Goal: Information Seeking & Learning: Learn about a topic

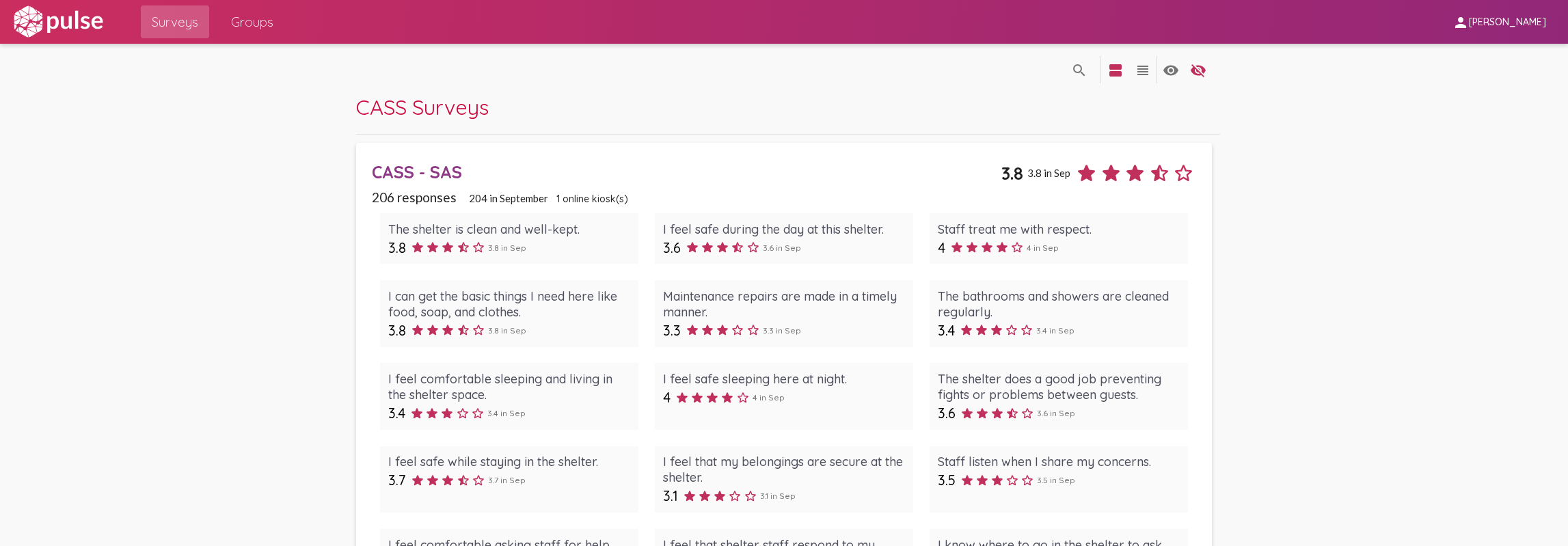
click at [413, 170] on div "CASS - SAS" at bounding box center [686, 172] width 630 height 21
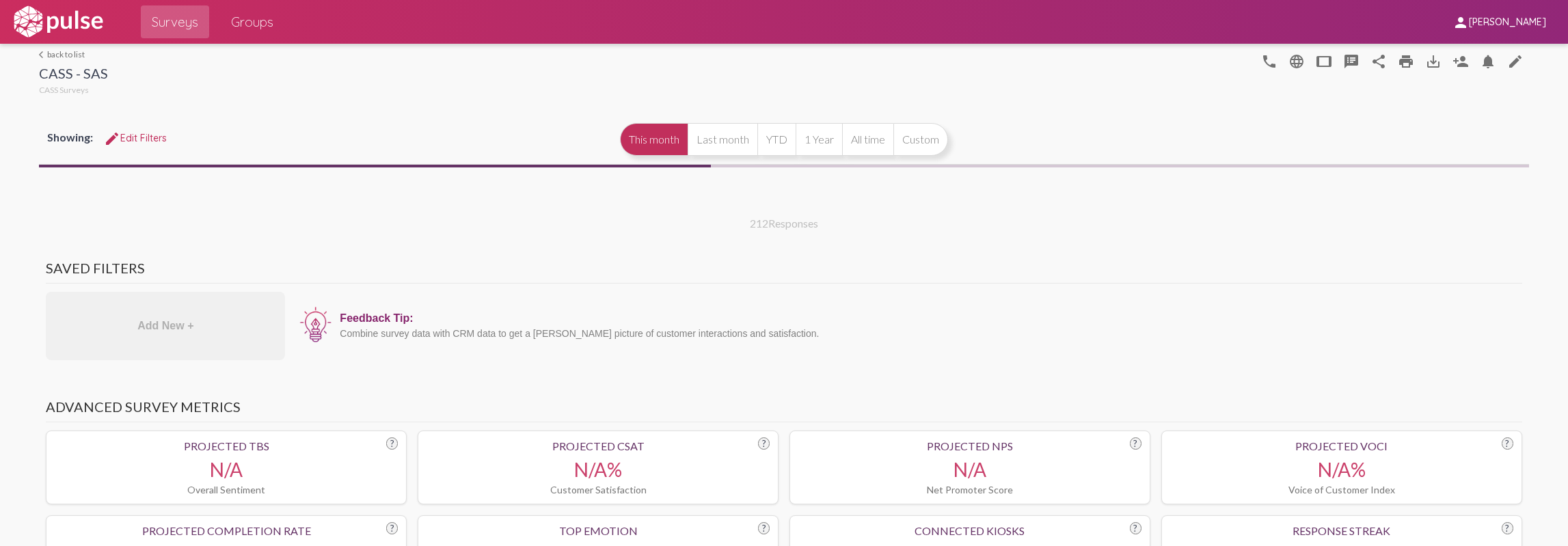
click at [1288, 64] on mat-icon "language" at bounding box center [1297, 62] width 17 height 17
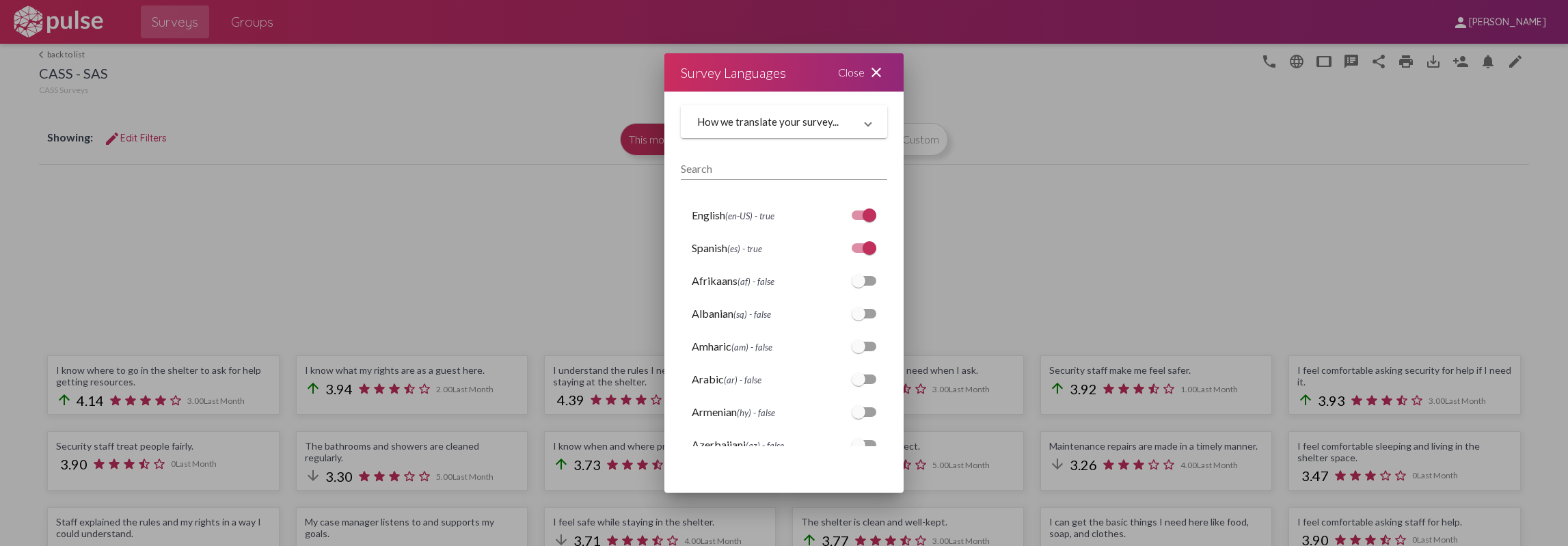
click at [874, 73] on mat-icon "close" at bounding box center [877, 73] width 17 height 17
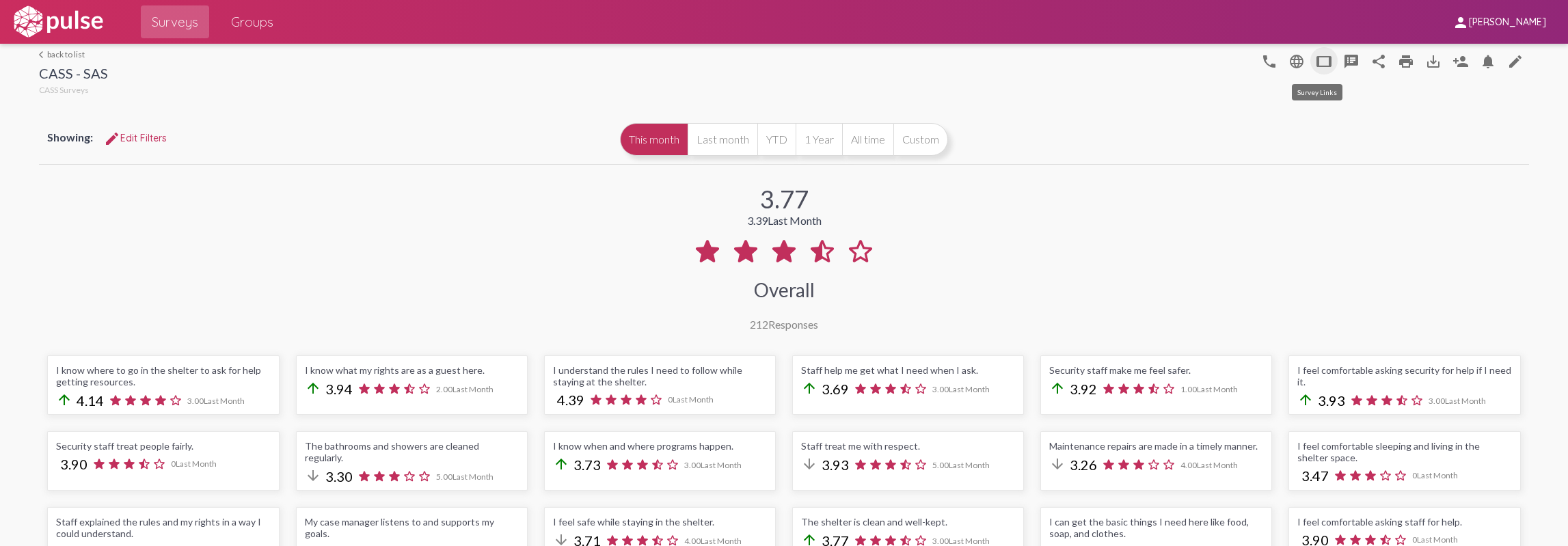
click at [1320, 63] on mat-icon "tablet" at bounding box center [1324, 62] width 17 height 17
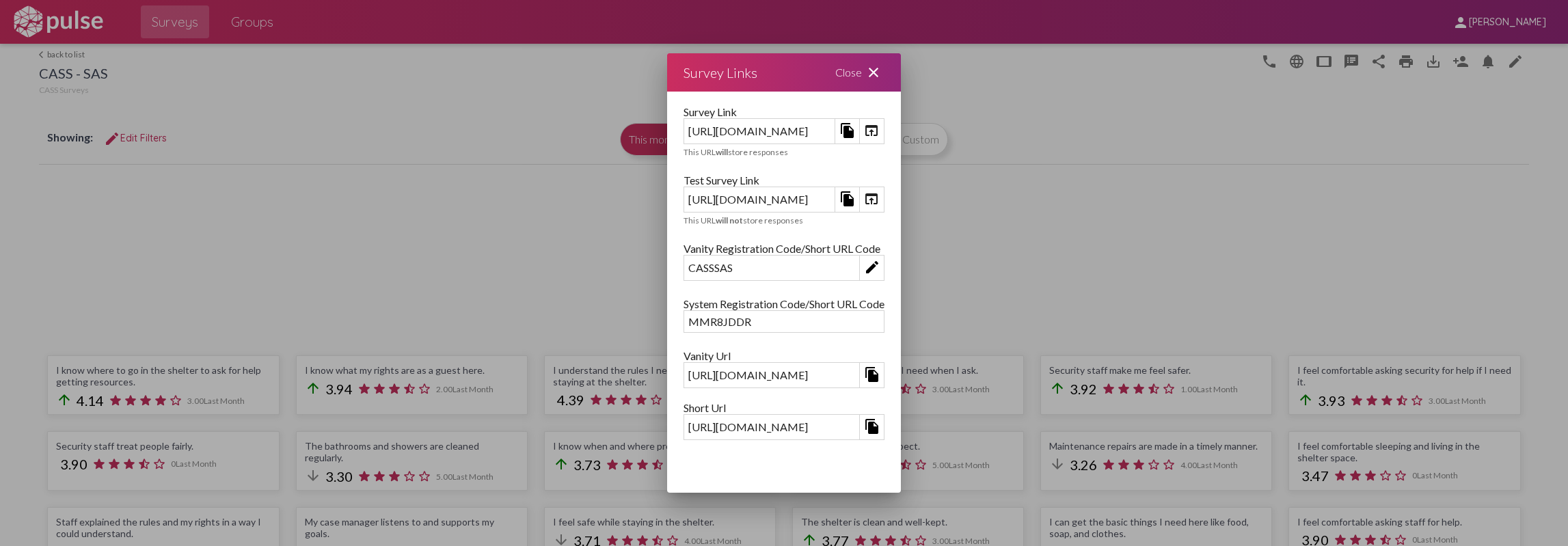
click at [901, 72] on div "Close close" at bounding box center [860, 72] width 82 height 38
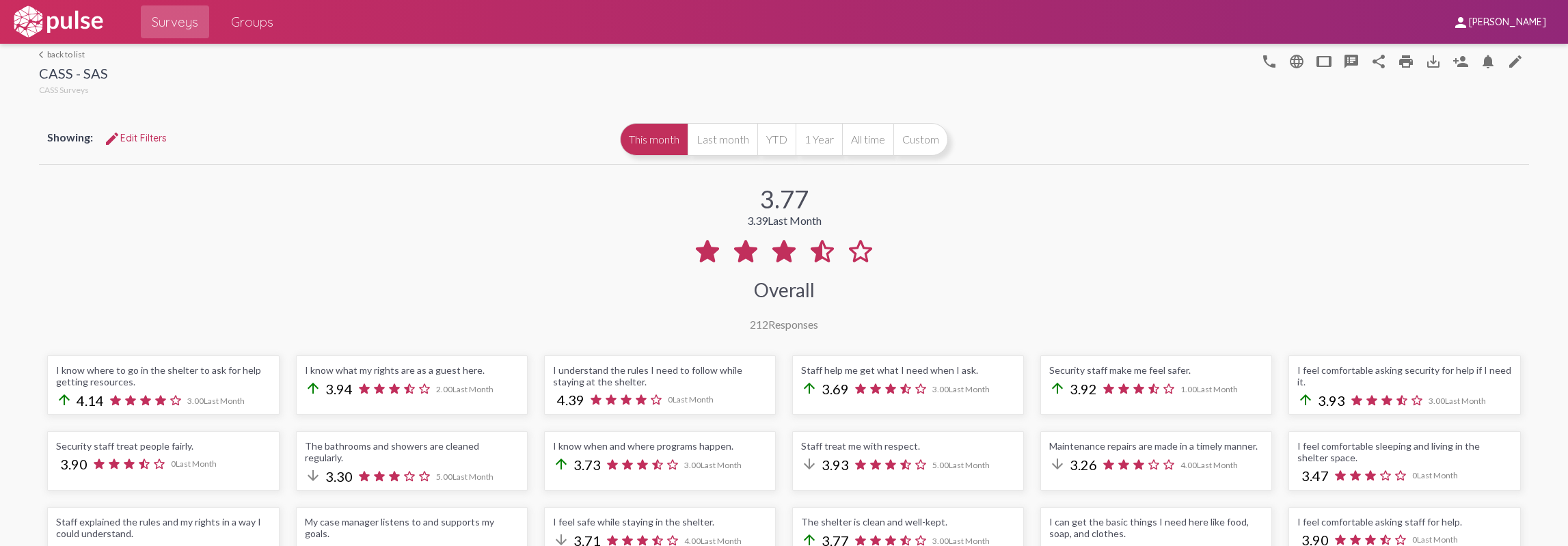
click at [67, 57] on link "arrow_back_ios back to list" at bounding box center [73, 54] width 69 height 10
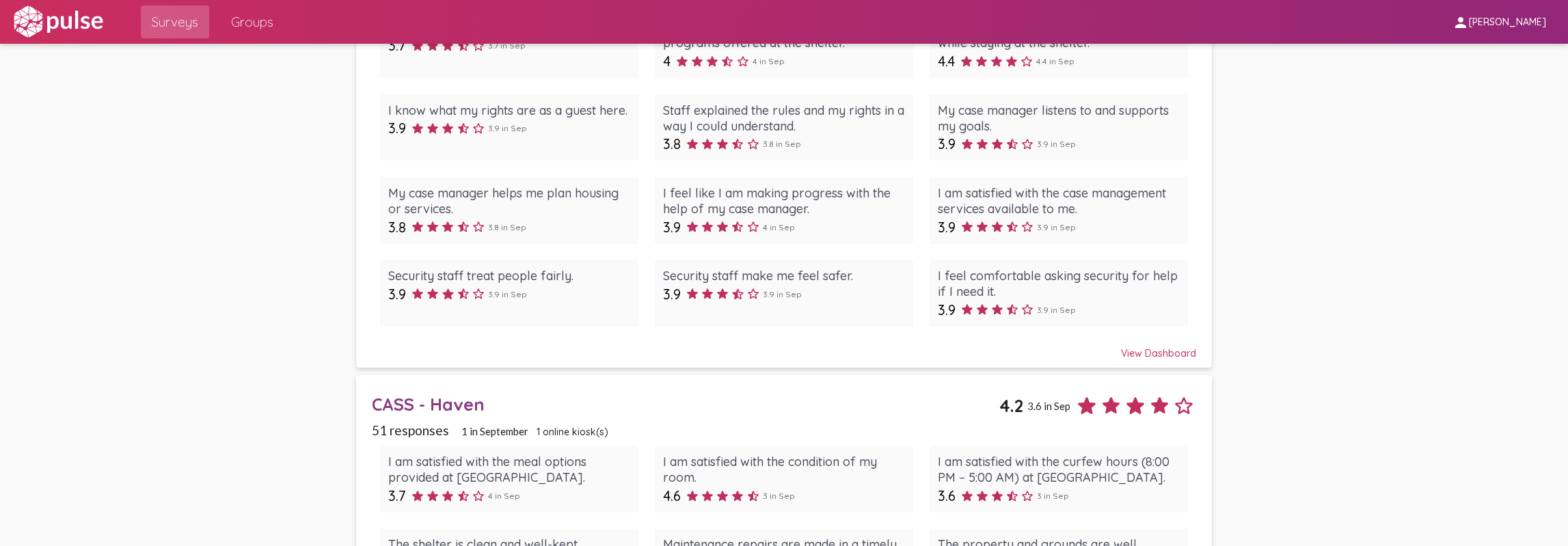
scroll to position [957, 0]
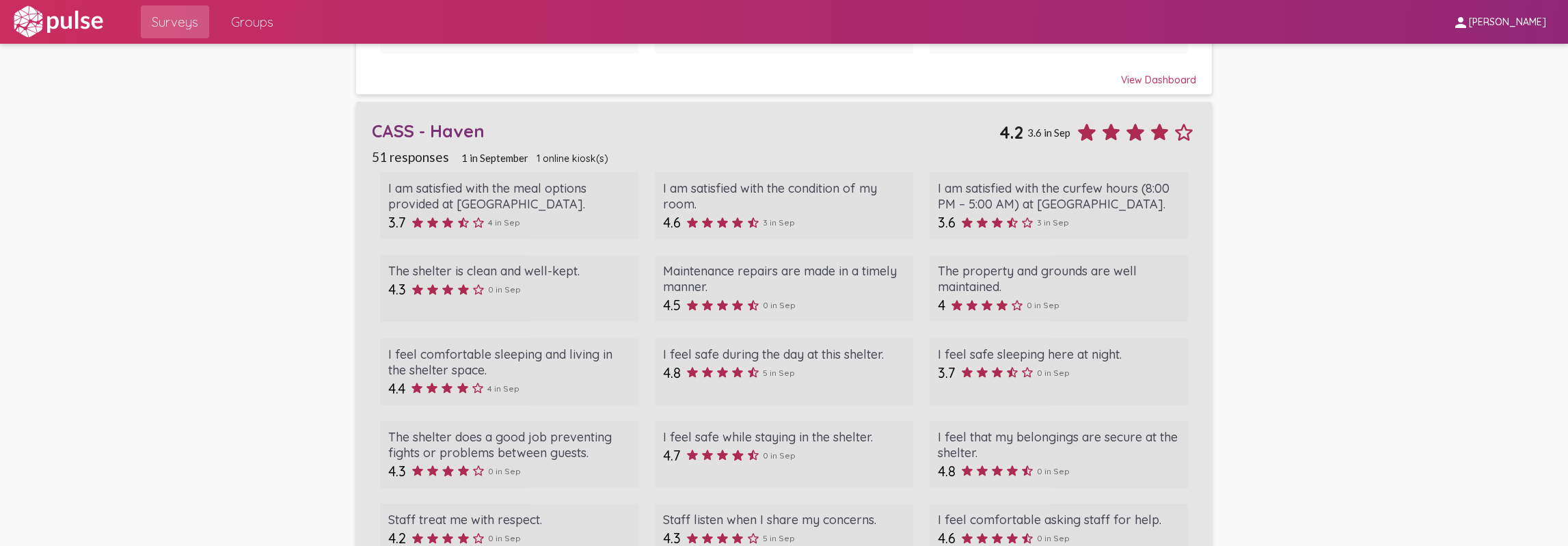
click at [435, 125] on div "CASS - Haven" at bounding box center [685, 131] width 628 height 21
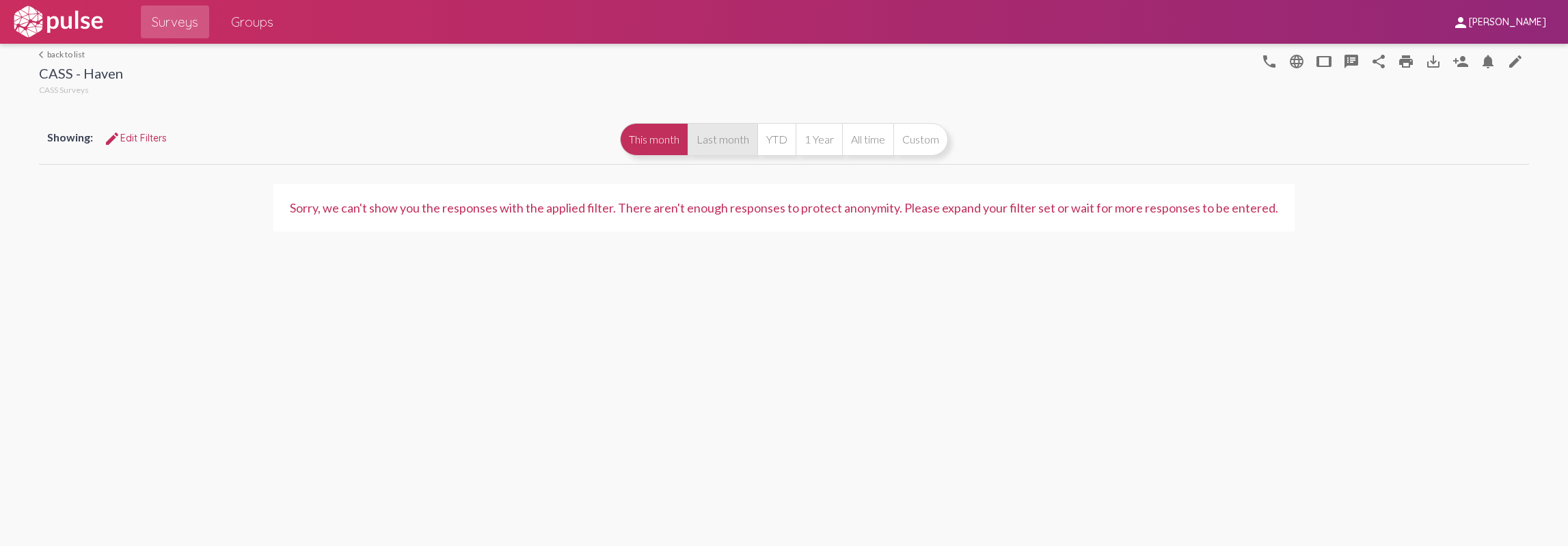
click at [693, 134] on button "Last month" at bounding box center [722, 139] width 70 height 33
click at [795, 136] on button "1 Year" at bounding box center [818, 139] width 46 height 33
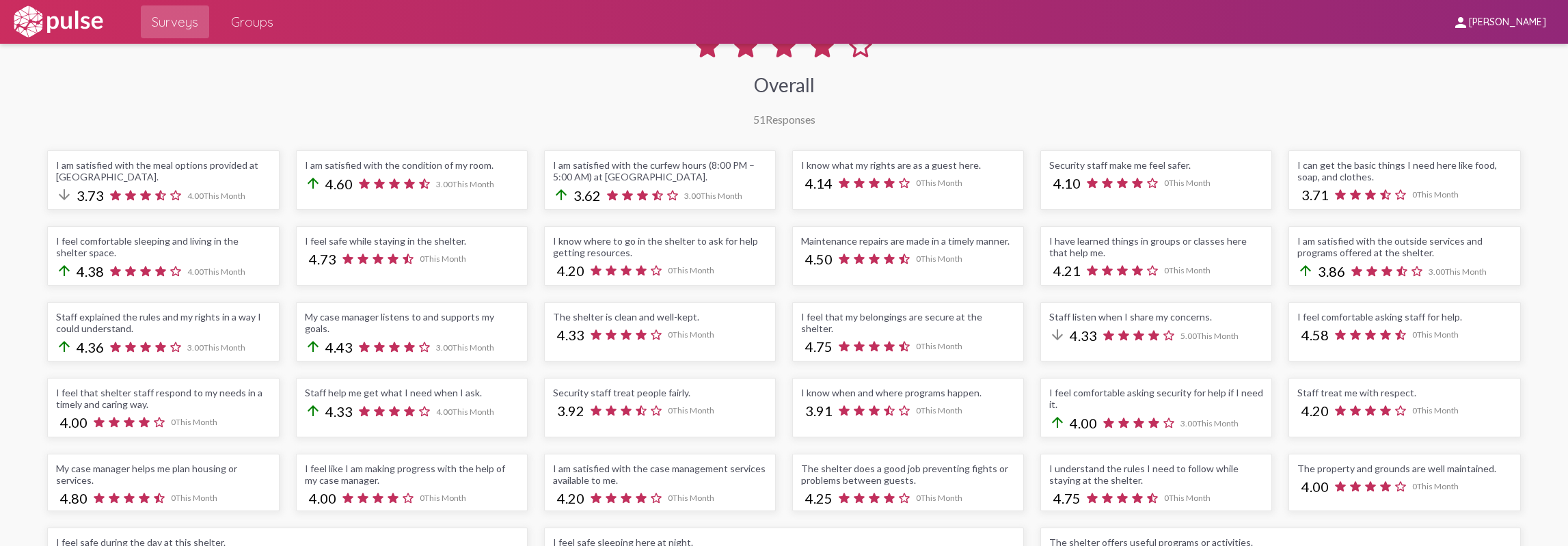
scroll to position [273, 0]
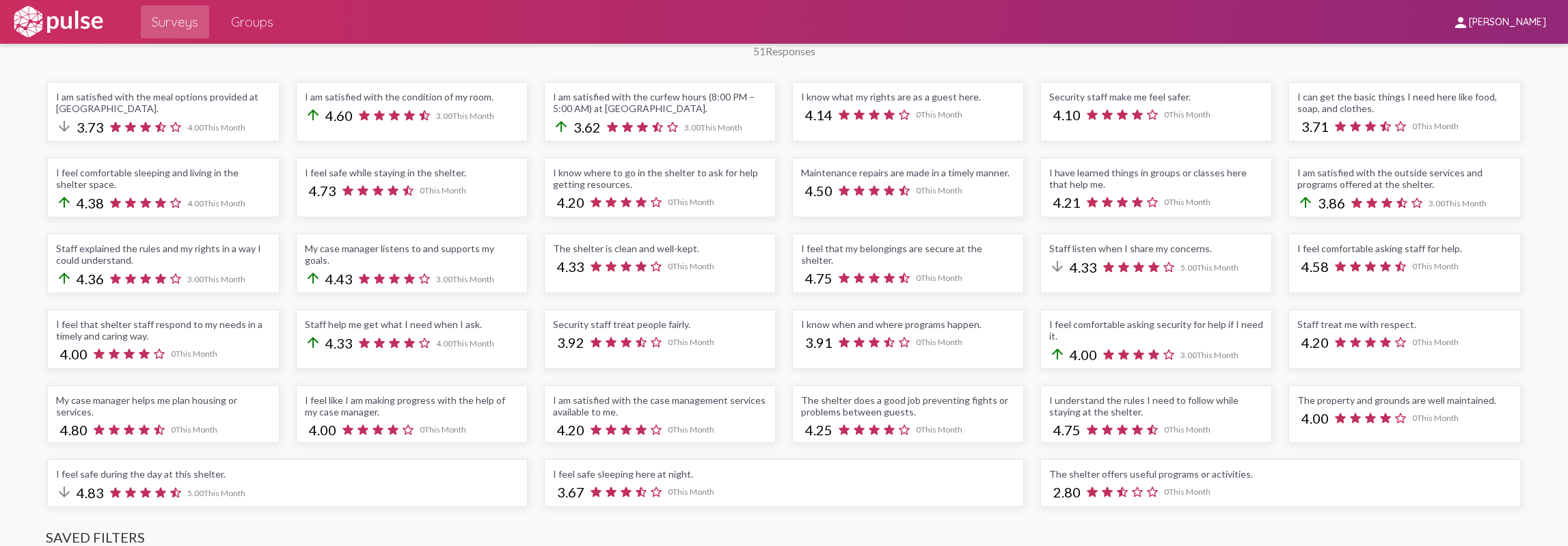
drag, startPoint x: 1253, startPoint y: 466, endPoint x: 1057, endPoint y: 471, distance: 196.1
click at [1057, 471] on div "The shelter offers useful programs or activities." at bounding box center [1280, 473] width 462 height 11
